Goal: Transaction & Acquisition: Book appointment/travel/reservation

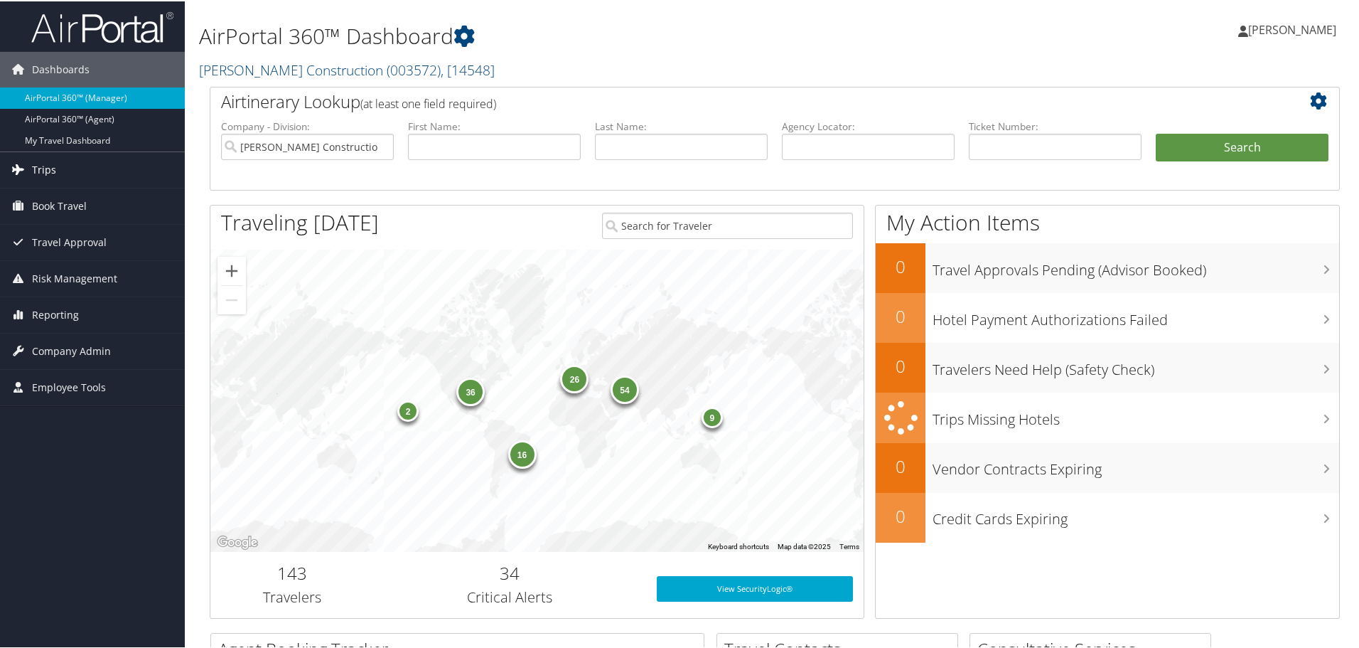
click at [42, 164] on span "Trips" at bounding box center [44, 169] width 24 height 36
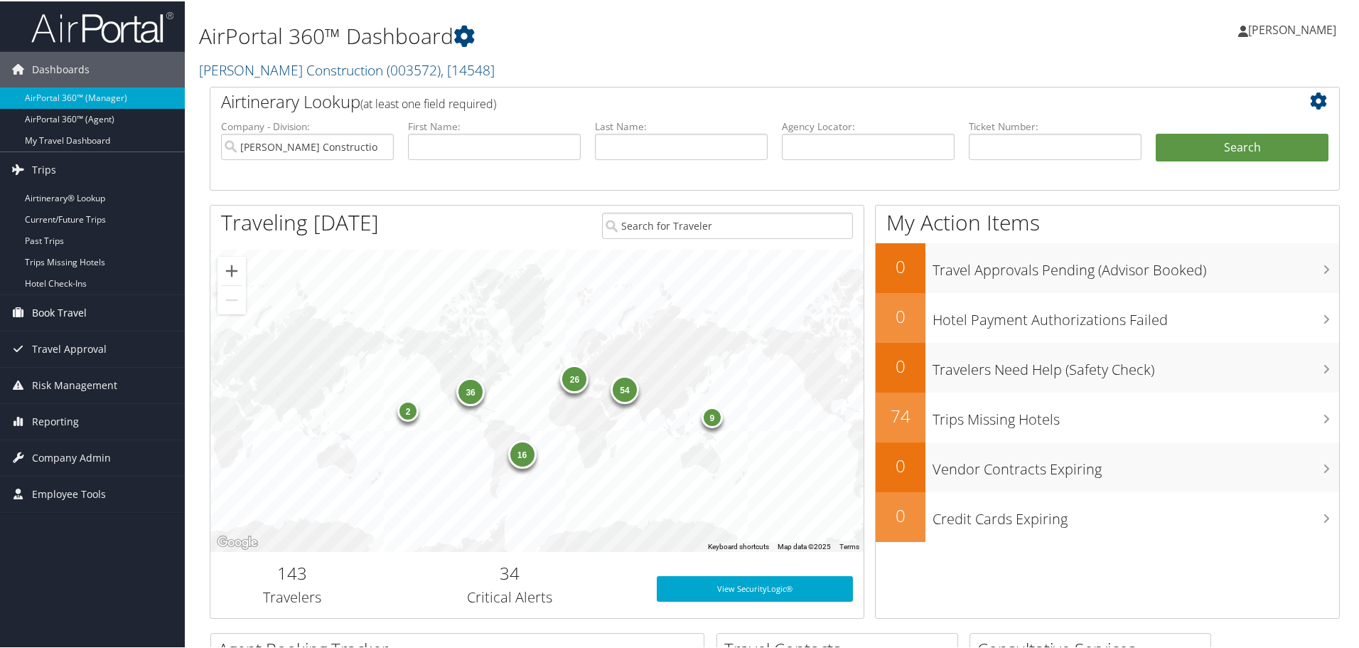
click at [48, 304] on span "Book Travel" at bounding box center [59, 312] width 55 height 36
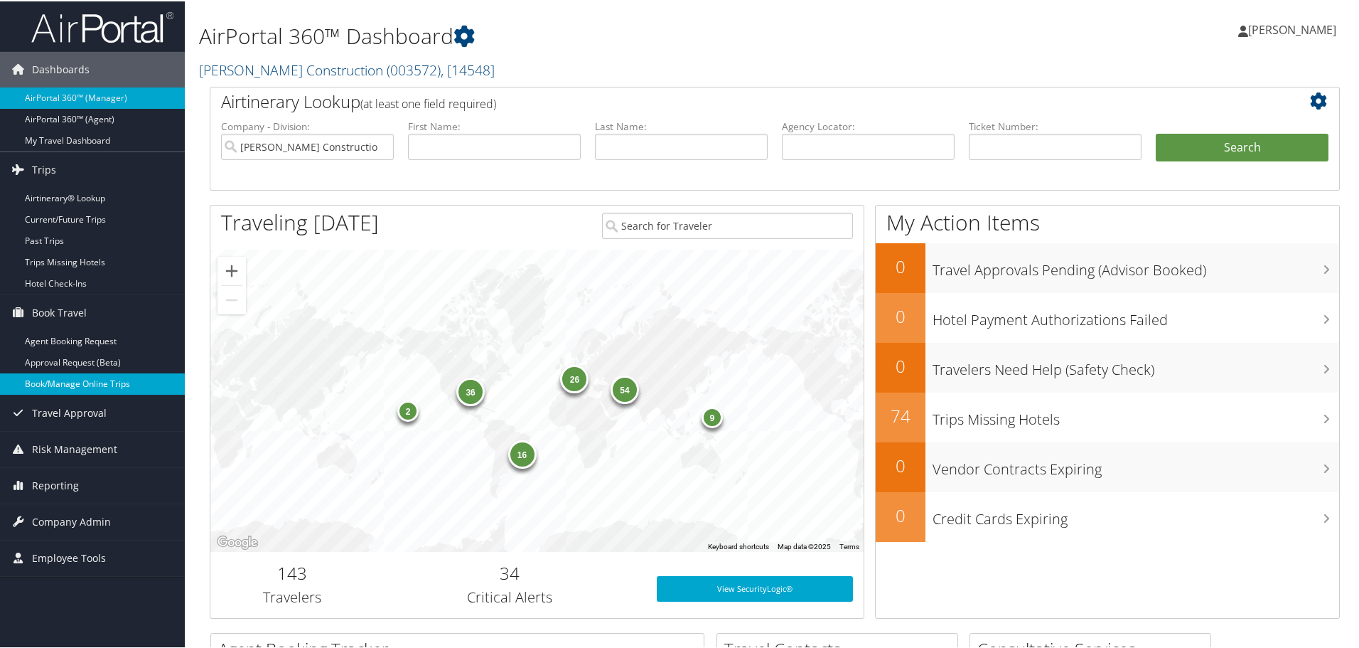
click at [43, 380] on link "Book/Manage Online Trips" at bounding box center [92, 382] width 185 height 21
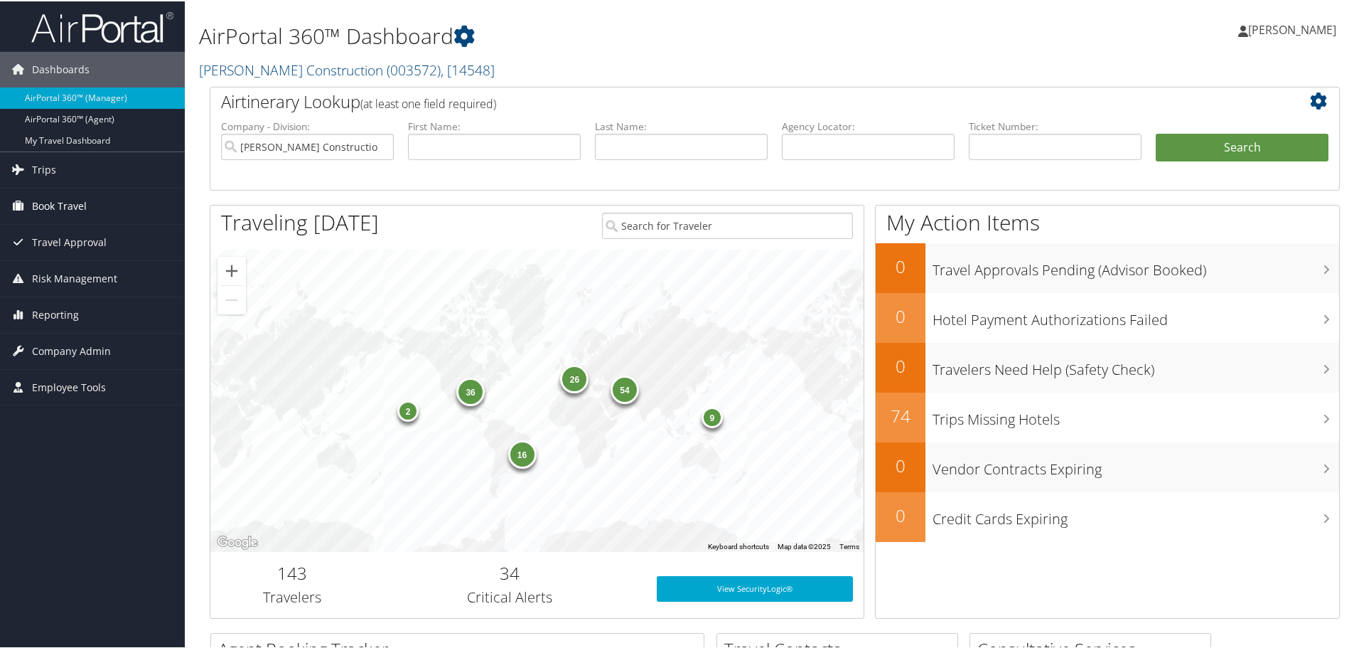
click at [53, 203] on span "Book Travel" at bounding box center [59, 205] width 55 height 36
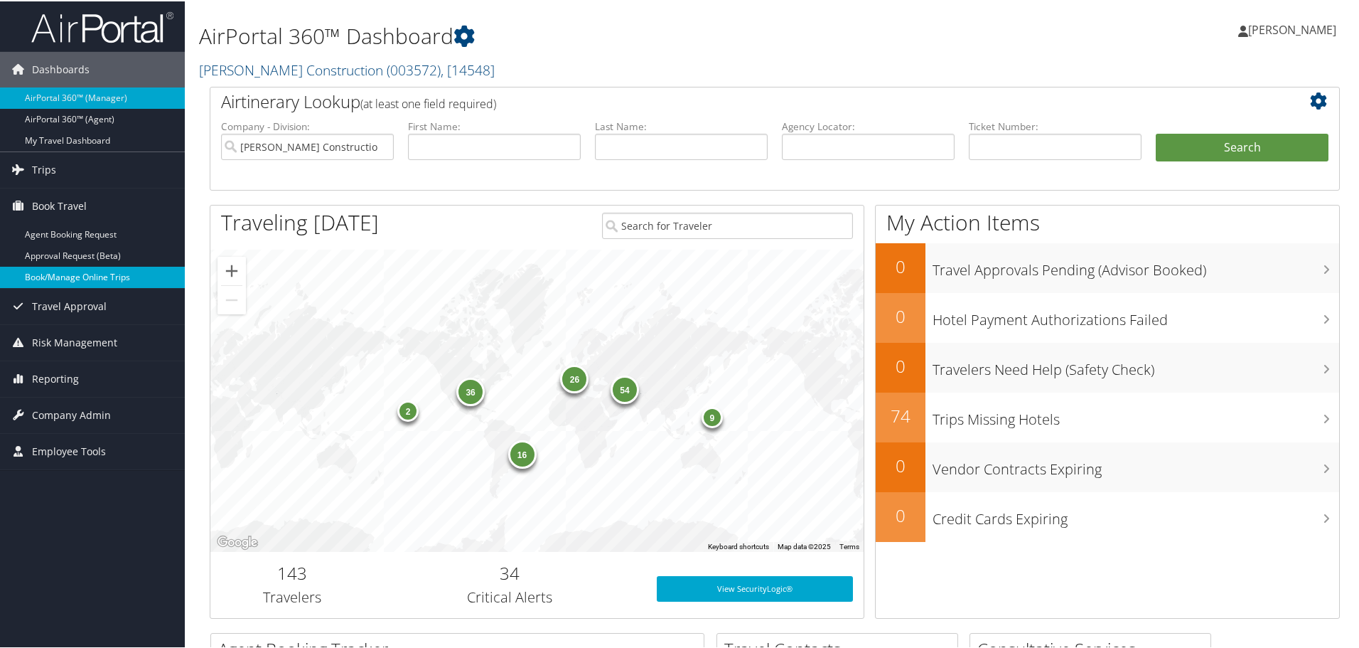
click at [53, 276] on link "Book/Manage Online Trips" at bounding box center [92, 275] width 185 height 21
click at [50, 277] on link "Book/Manage Online Trips" at bounding box center [92, 275] width 185 height 21
click at [50, 274] on link "Book/Manage Online Trips" at bounding box center [92, 275] width 185 height 21
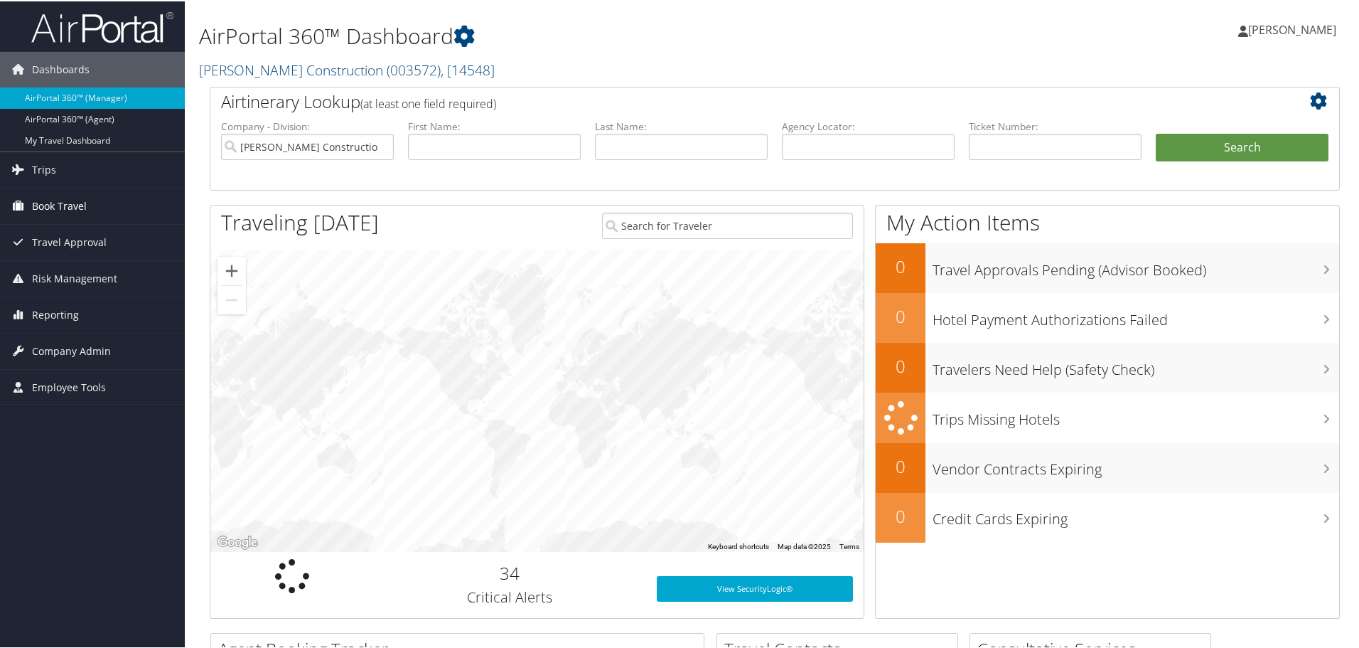
click at [57, 203] on span "Book Travel" at bounding box center [59, 205] width 55 height 36
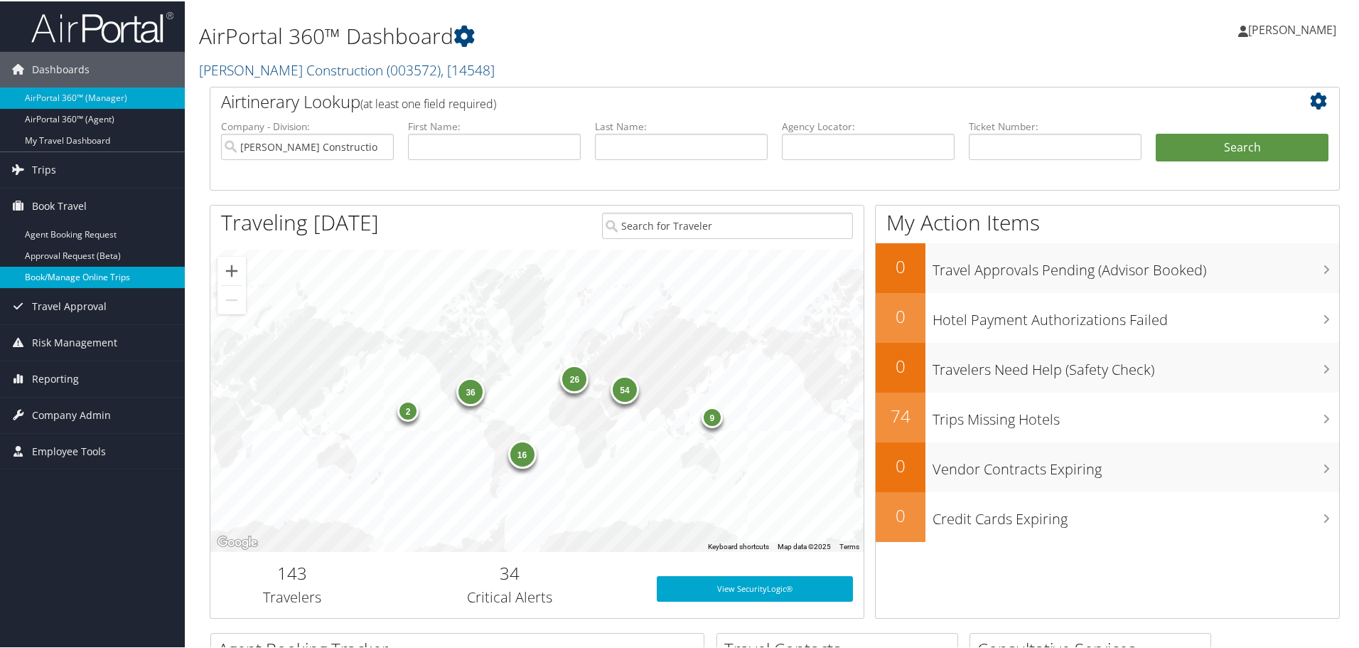
click at [54, 274] on link "Book/Manage Online Trips" at bounding box center [92, 275] width 185 height 21
click at [72, 273] on link "Book/Manage Online Trips" at bounding box center [92, 275] width 185 height 21
